Goal: Task Accomplishment & Management: Use online tool/utility

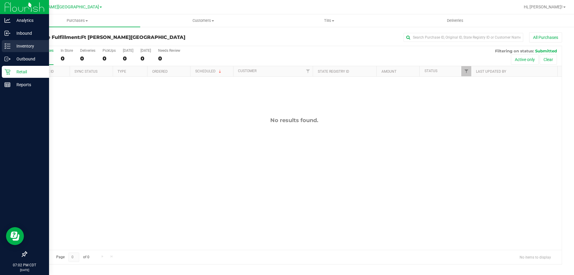
click at [11, 46] on p "Inventory" at bounding box center [28, 45] width 36 height 7
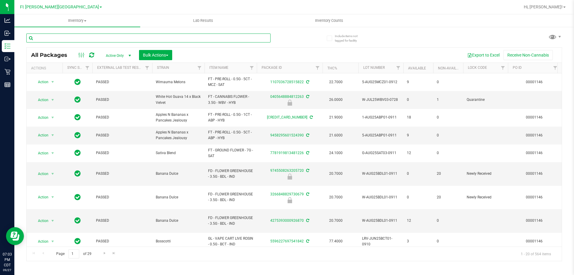
click at [97, 38] on input "text" at bounding box center [148, 37] width 244 height 9
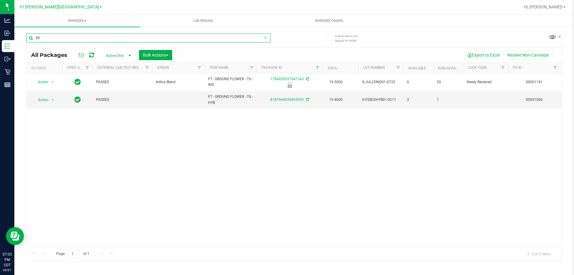
type input "3"
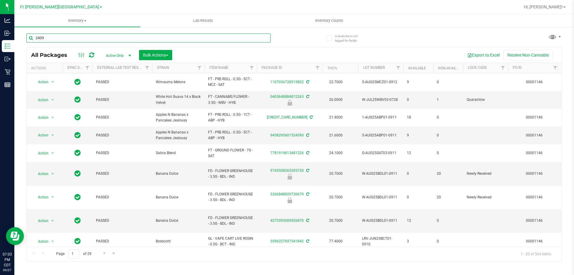
type input "2409"
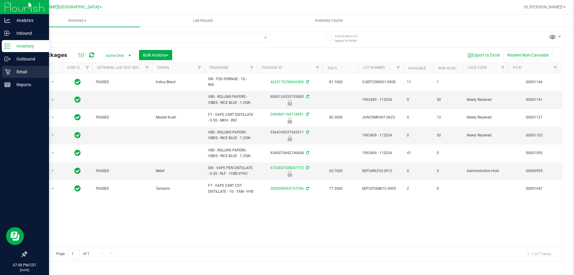
click at [12, 71] on p "Retail" at bounding box center [28, 71] width 36 height 7
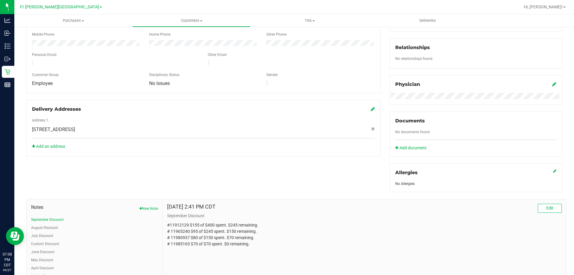
scroll to position [149, 0]
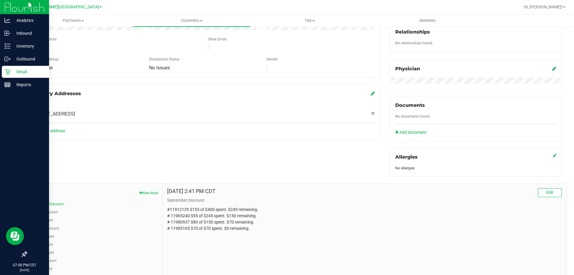
click at [19, 72] on p "Retail" at bounding box center [28, 71] width 36 height 7
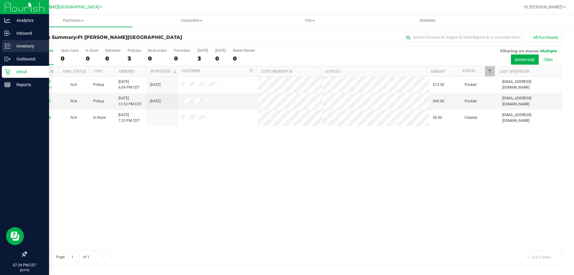
click at [24, 47] on p "Inventory" at bounding box center [28, 45] width 36 height 7
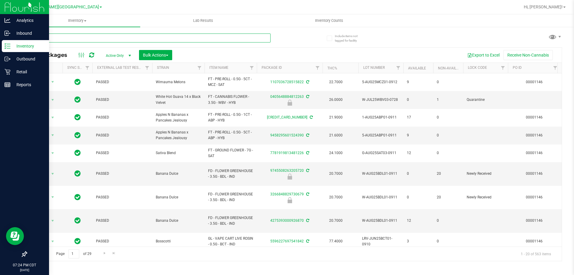
click at [99, 39] on input "text" at bounding box center [148, 37] width 244 height 9
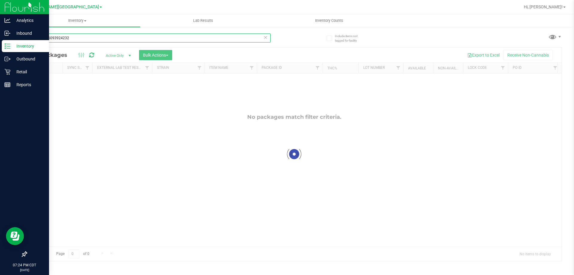
type input "4177146093924232"
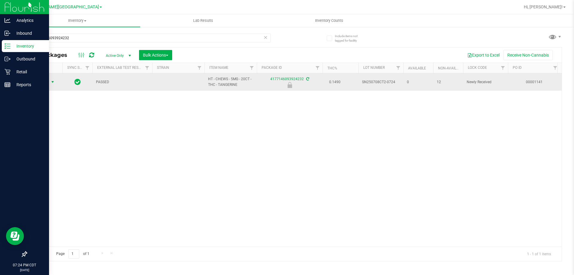
click at [45, 83] on span "Action" at bounding box center [41, 82] width 16 height 8
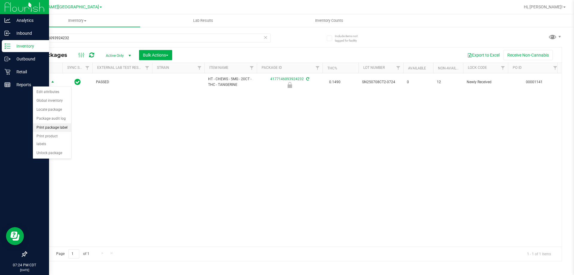
click at [63, 128] on li "Print package label" at bounding box center [52, 127] width 38 height 9
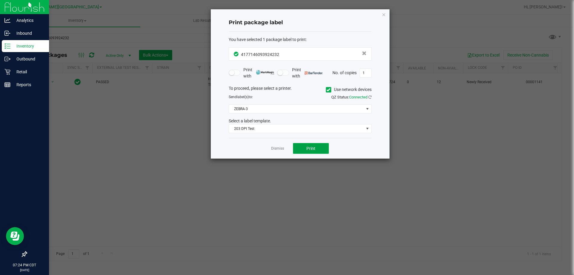
click at [306, 151] on button "Print" at bounding box center [311, 148] width 36 height 11
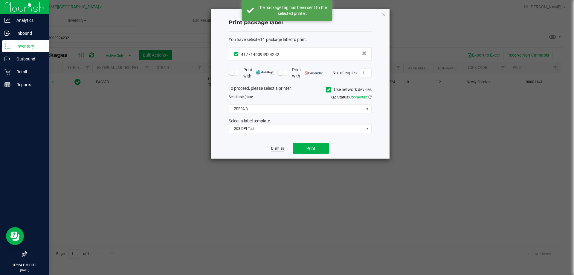
click at [283, 148] on link "Dismiss" at bounding box center [277, 148] width 13 height 5
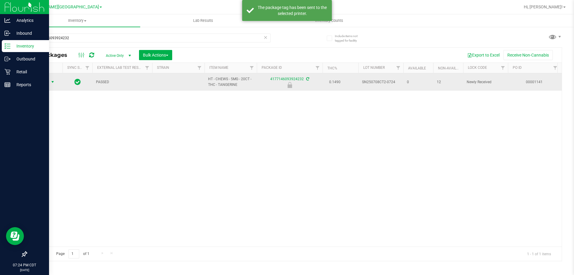
click at [52, 84] on span "select" at bounding box center [52, 81] width 5 height 5
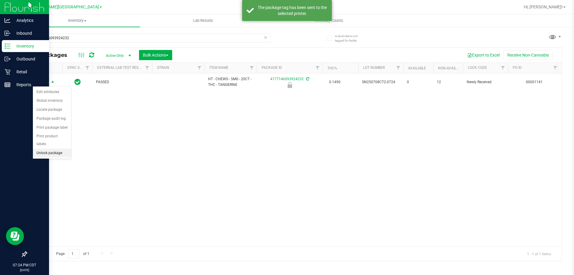
click at [58, 148] on li "Unlock package" at bounding box center [52, 152] width 38 height 9
